Goal: Information Seeking & Learning: Learn about a topic

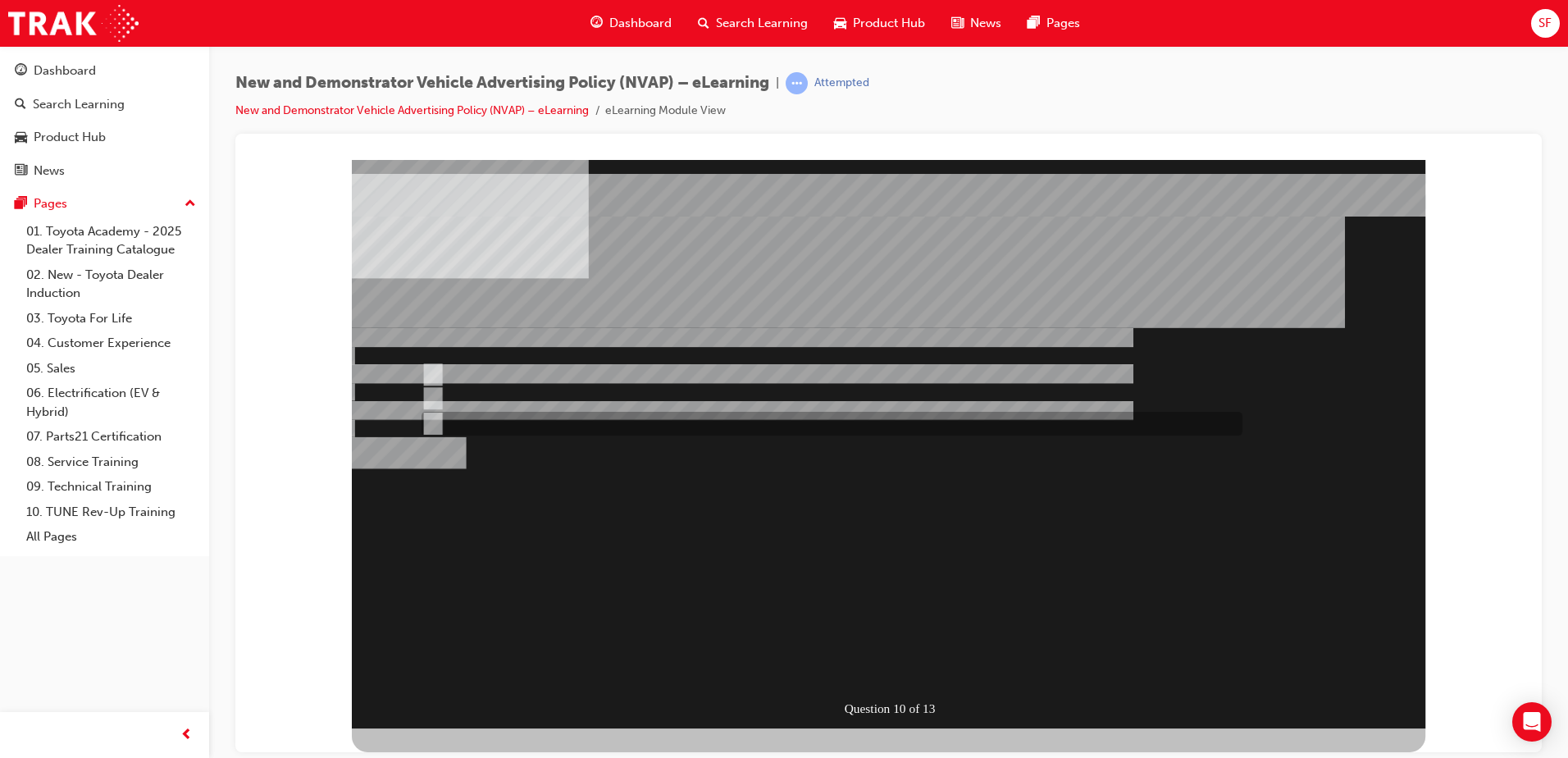
radio input "true"
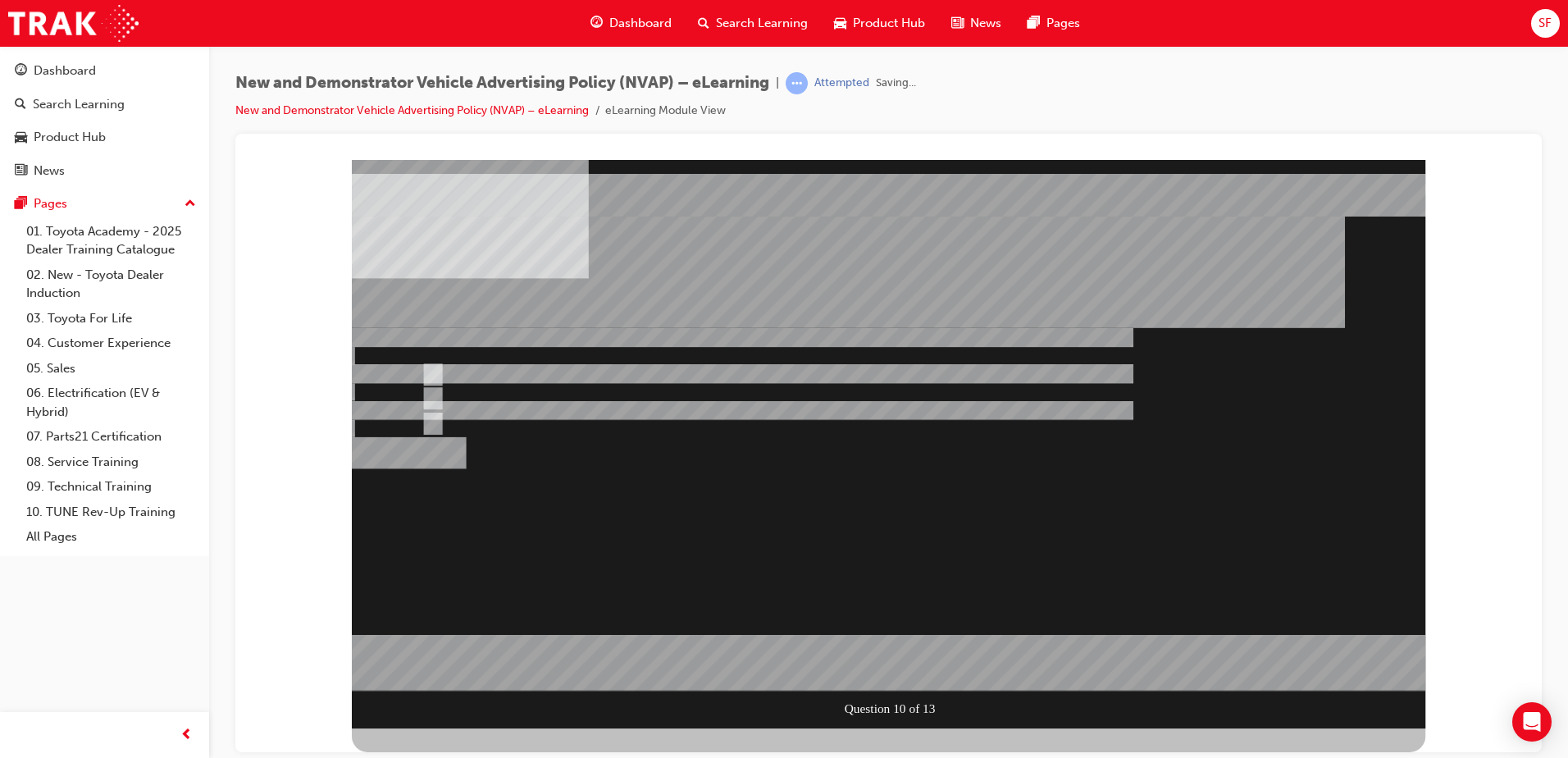
click at [873, 526] on div at bounding box center [888, 444] width 1073 height 568
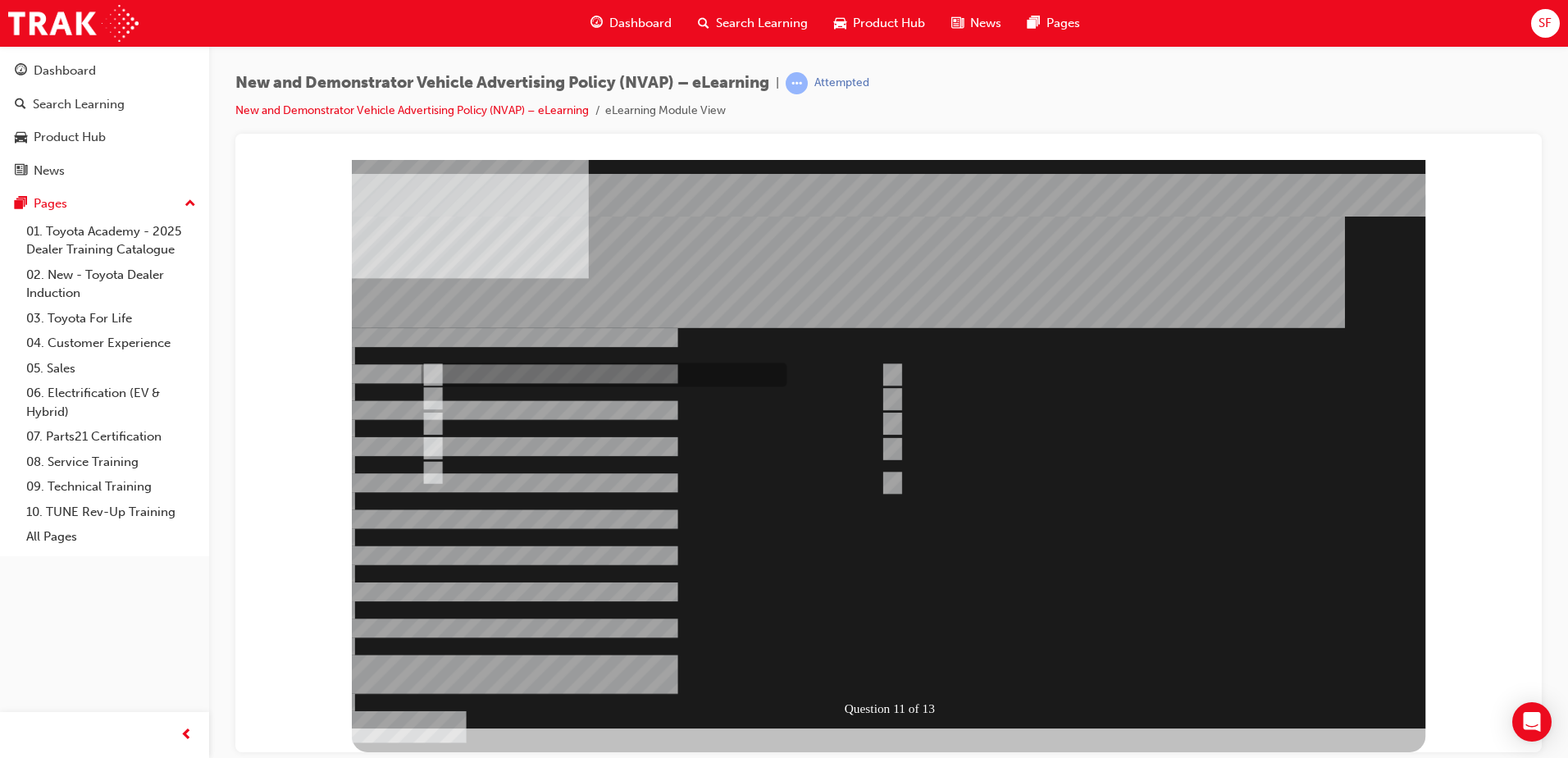
checkbox input "true"
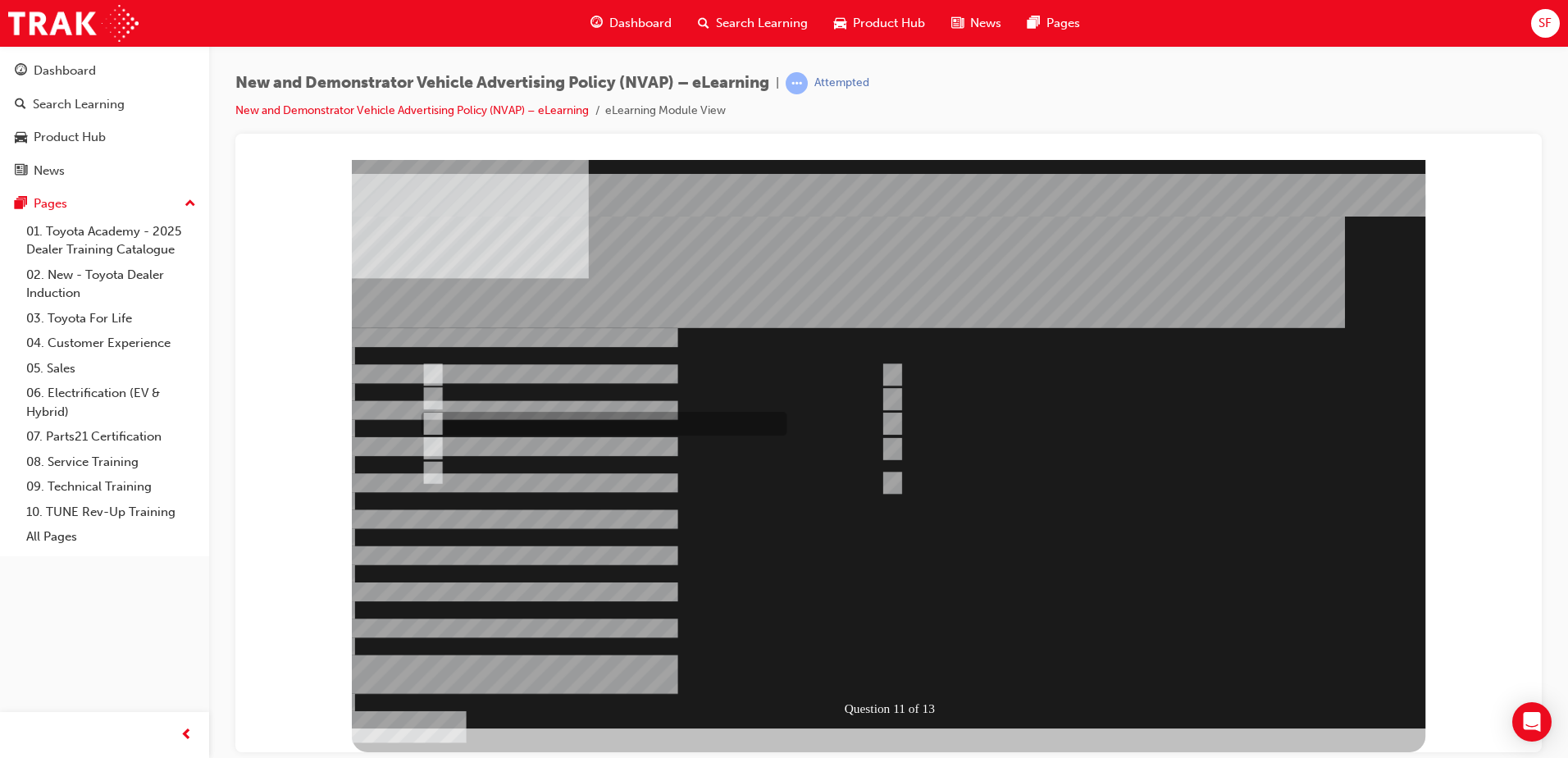
checkbox input "true"
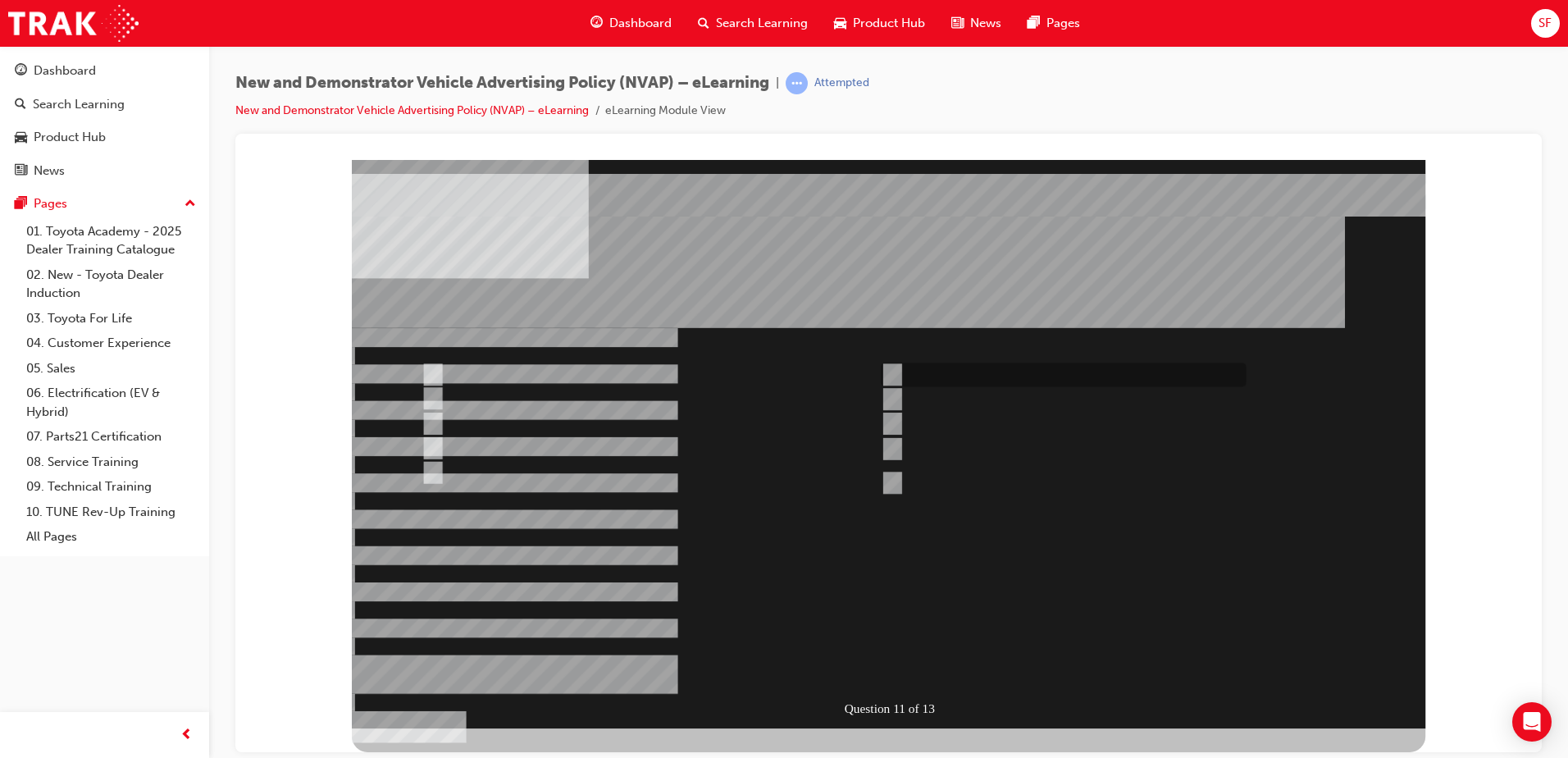
checkbox input "true"
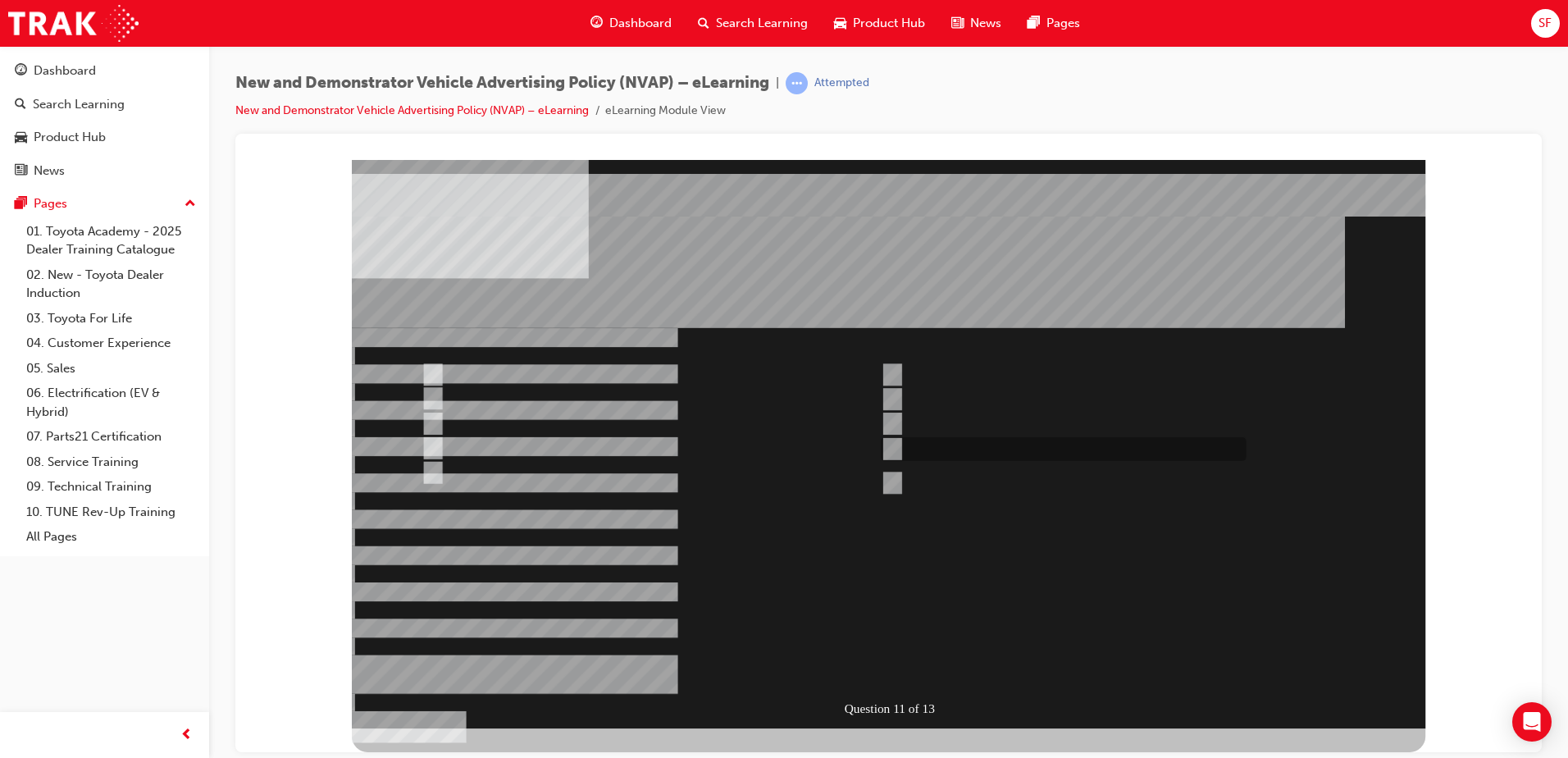
checkbox input "true"
click at [819, 491] on div at bounding box center [888, 444] width 1073 height 568
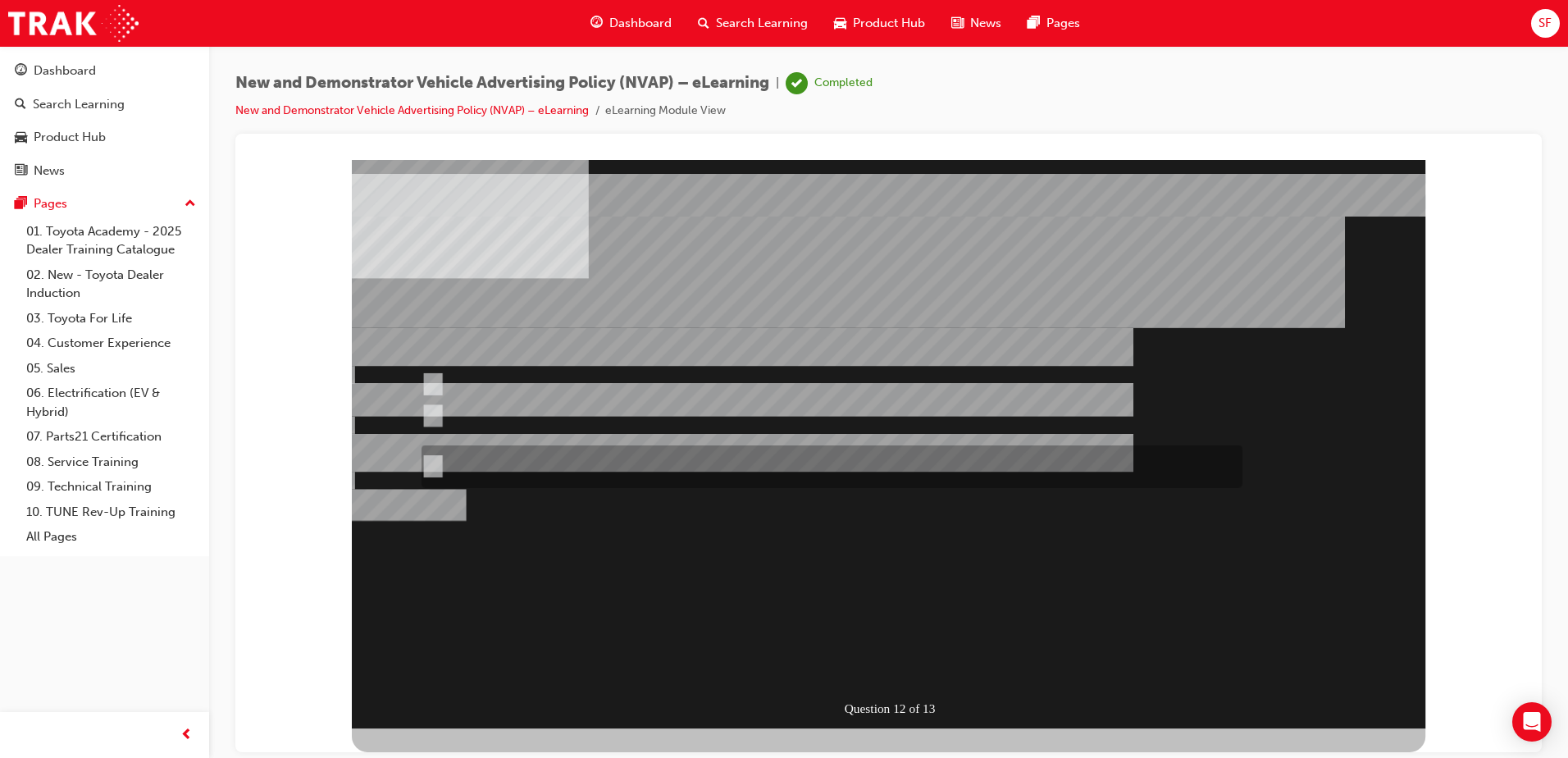
radio input "true"
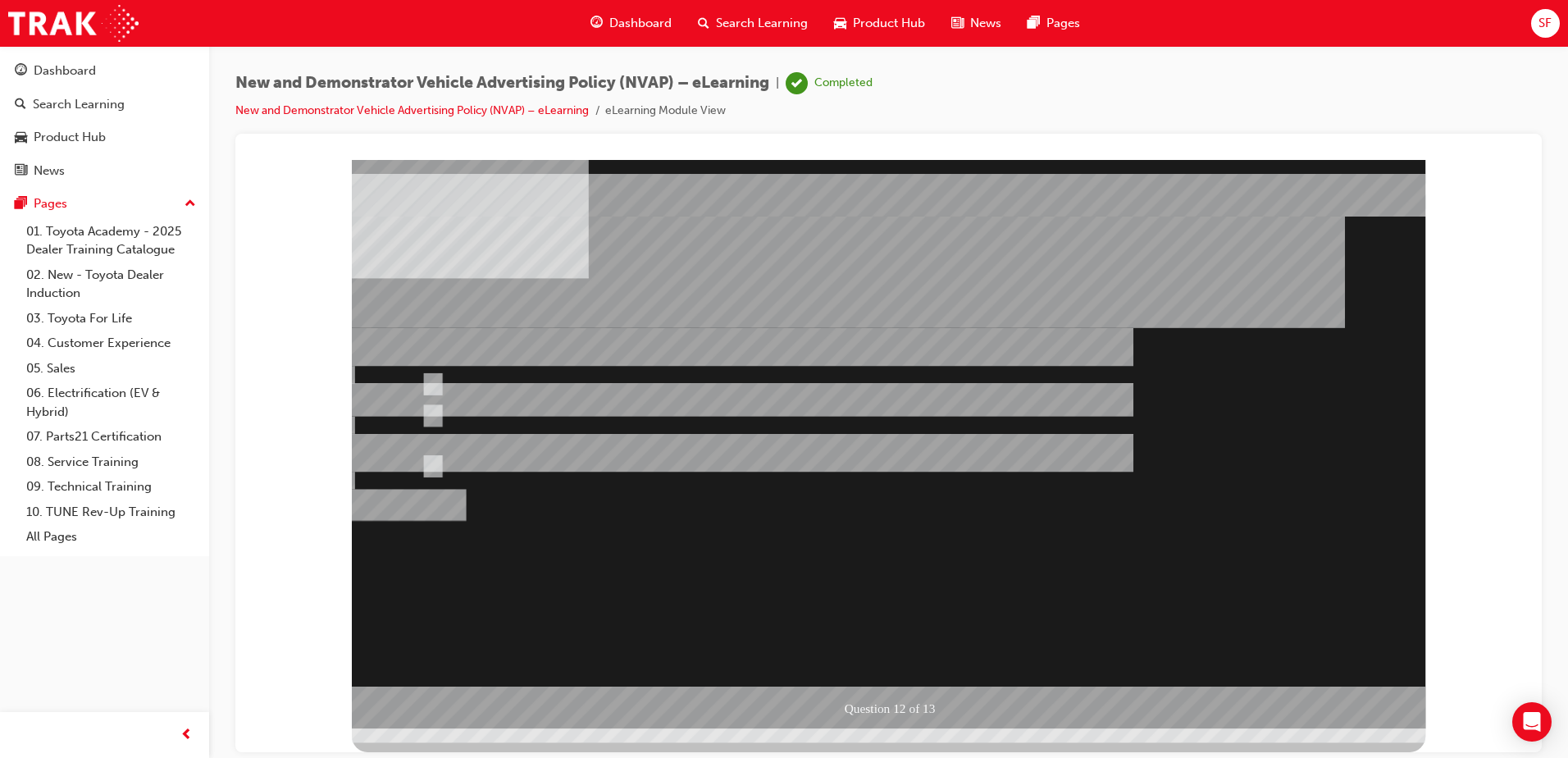
click at [862, 552] on div at bounding box center [888, 444] width 1073 height 568
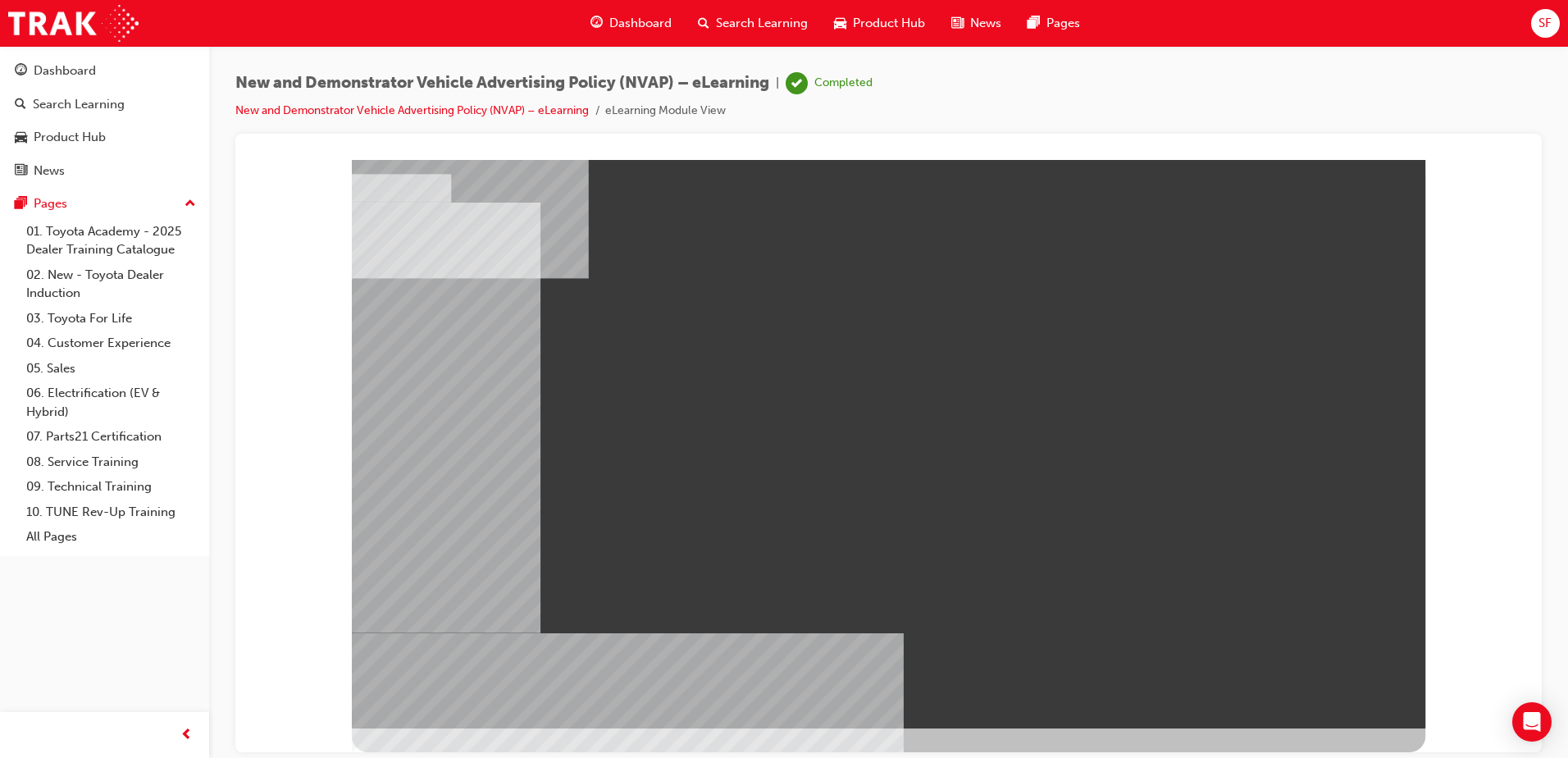
drag, startPoint x: 760, startPoint y: 396, endPoint x: 453, endPoint y: 439, distance: 310.0
click at [453, 439] on div at bounding box center [888, 444] width 1073 height 568
drag, startPoint x: 742, startPoint y: 415, endPoint x: 736, endPoint y: 441, distance: 26.7
click at [736, 441] on div at bounding box center [888, 444] width 1073 height 568
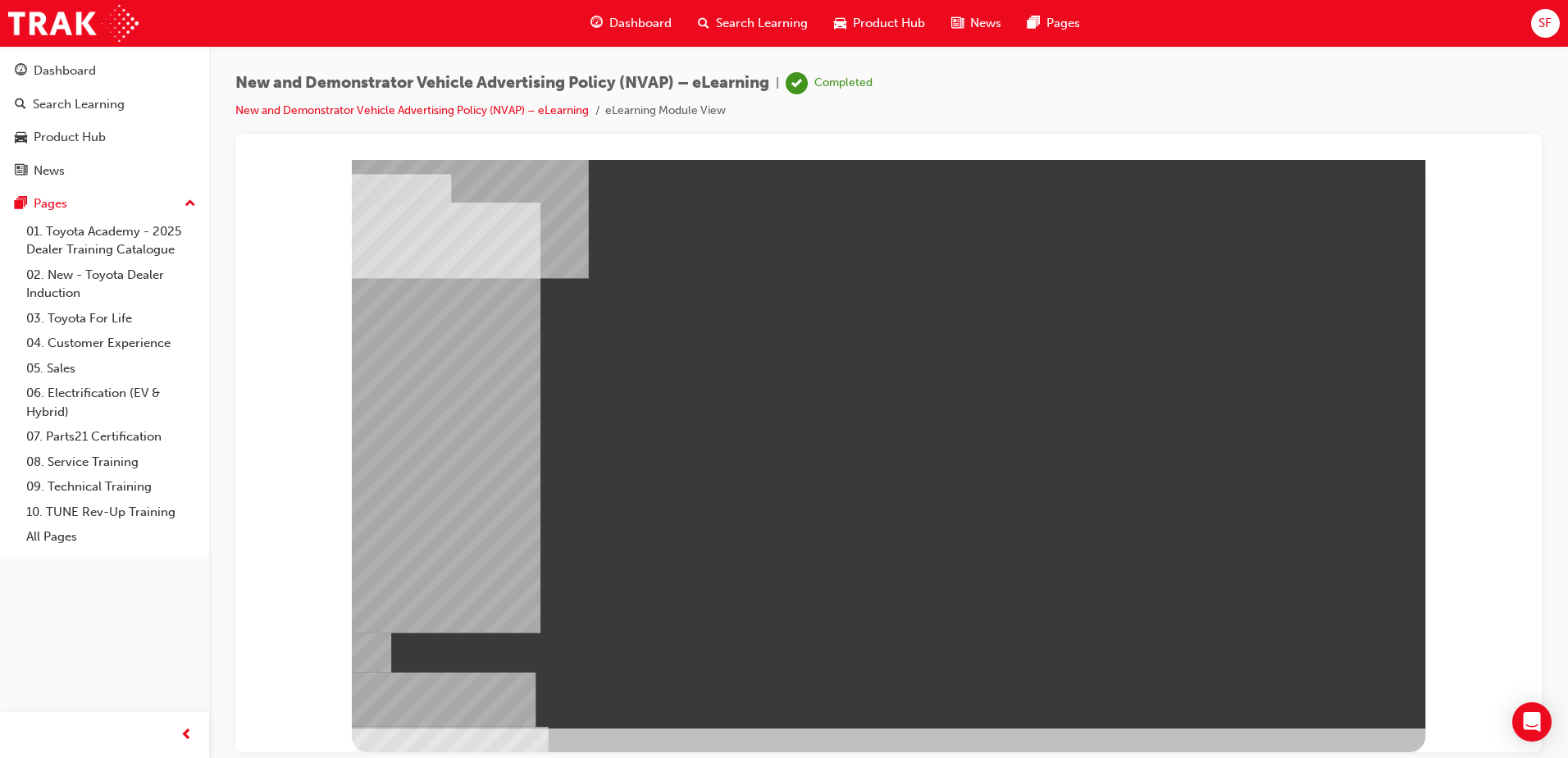
click at [1310, 176] on div "" at bounding box center [888, 444] width 1073 height 568
click at [1284, 205] on div at bounding box center [888, 444] width 1073 height 568
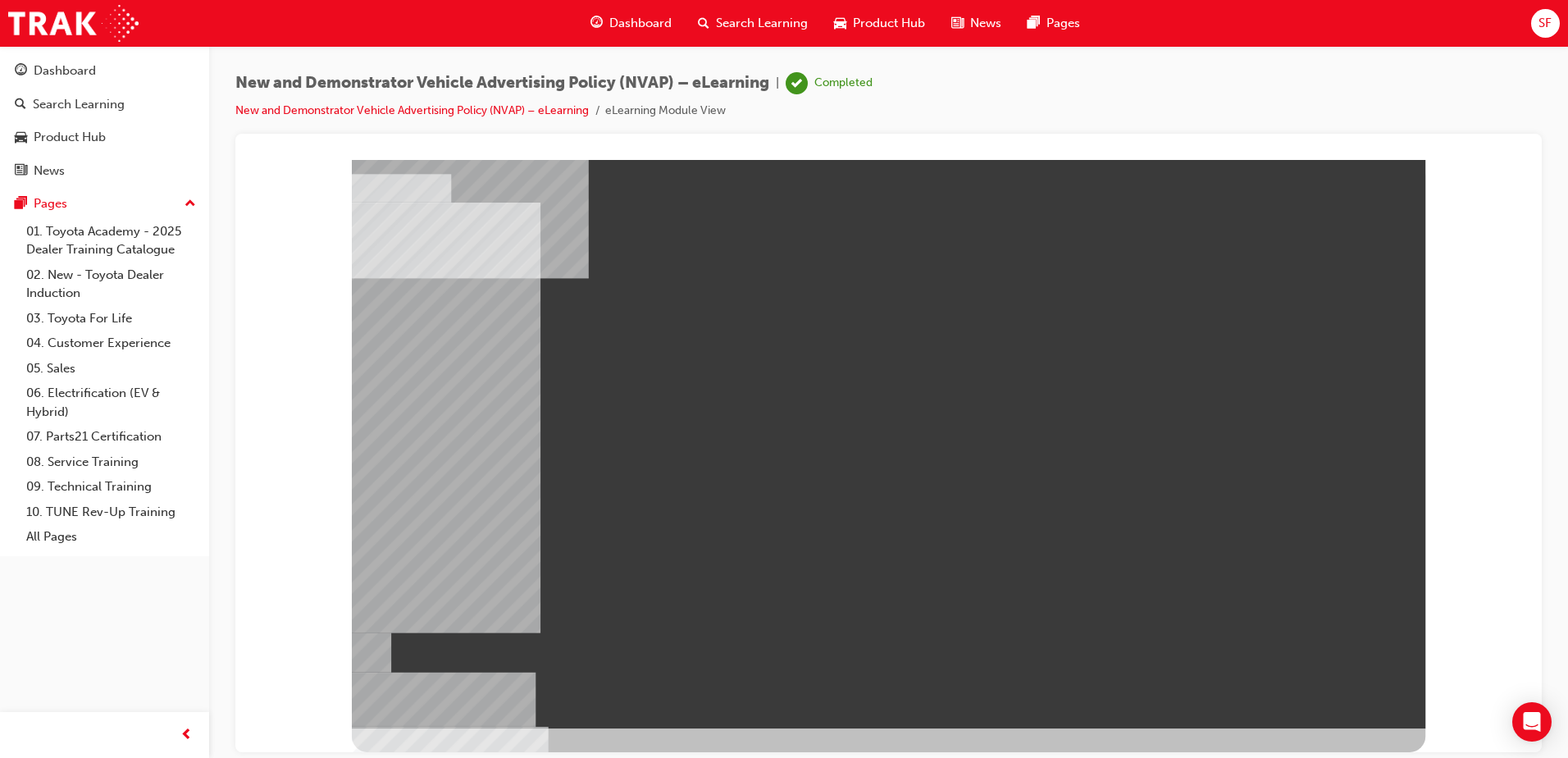
drag, startPoint x: 1335, startPoint y: 204, endPoint x: 1256, endPoint y: 239, distance: 86.4
drag, startPoint x: 1251, startPoint y: 244, endPoint x: 1210, endPoint y: 261, distance: 44.4
